Goal: Learn about a topic

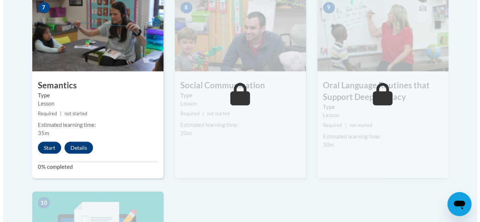
scroll to position [688, 0]
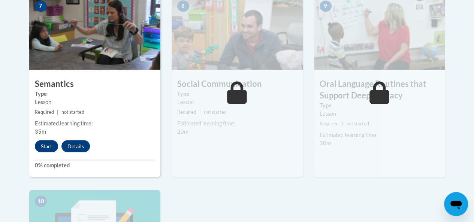
click at [46, 146] on button "Start" at bounding box center [46, 146] width 23 height 12
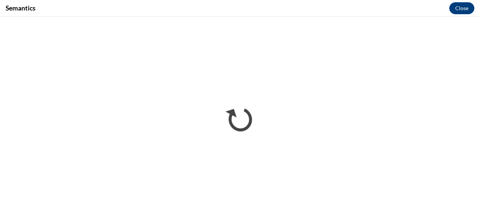
scroll to position [0, 0]
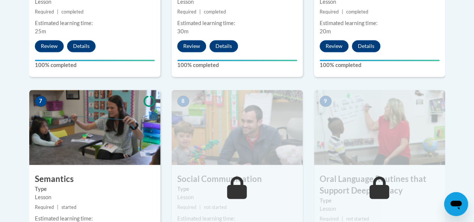
scroll to position [592, 0]
